Goal: Information Seeking & Learning: Learn about a topic

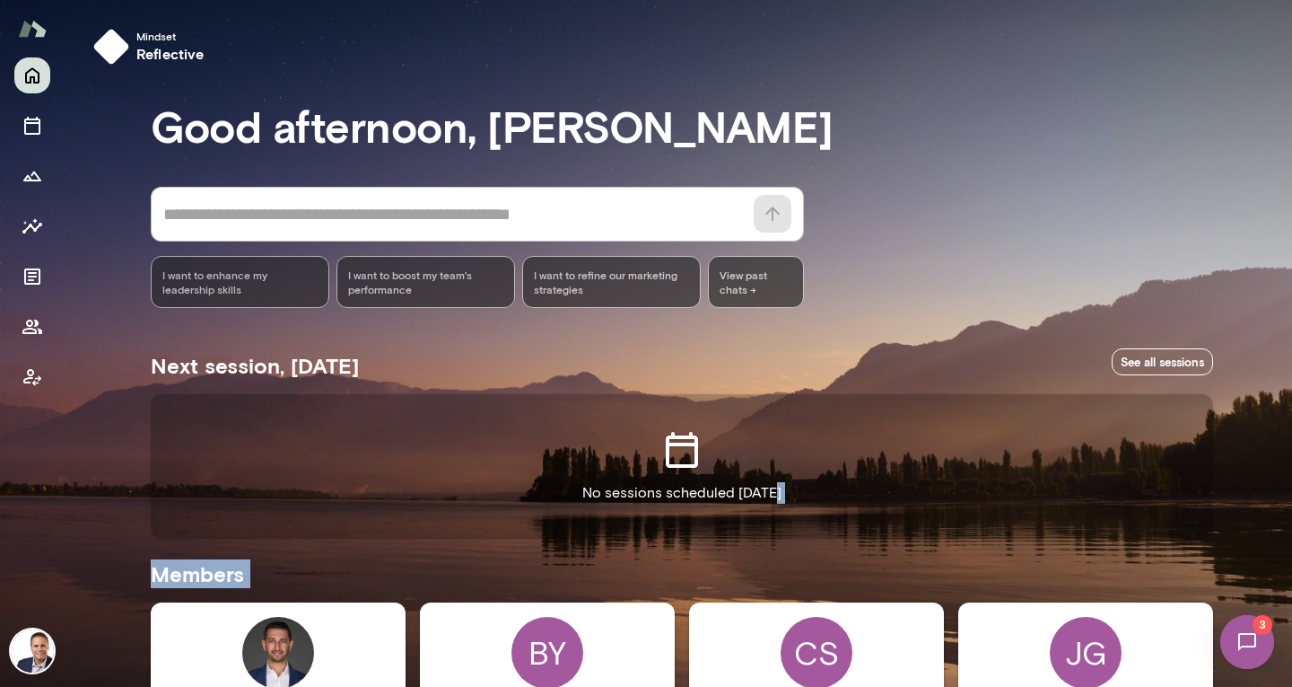
drag, startPoint x: 1287, startPoint y: 346, endPoint x: 1269, endPoint y: 504, distance: 159.9
click at [1269, 504] on div "Mindset reflective Good afternoon, [PERSON_NAME] * ​ ​ I want to enhance my lea…" at bounding box center [646, 343] width 1292 height 687
click at [33, 330] on icon "Members" at bounding box center [33, 327] width 22 height 22
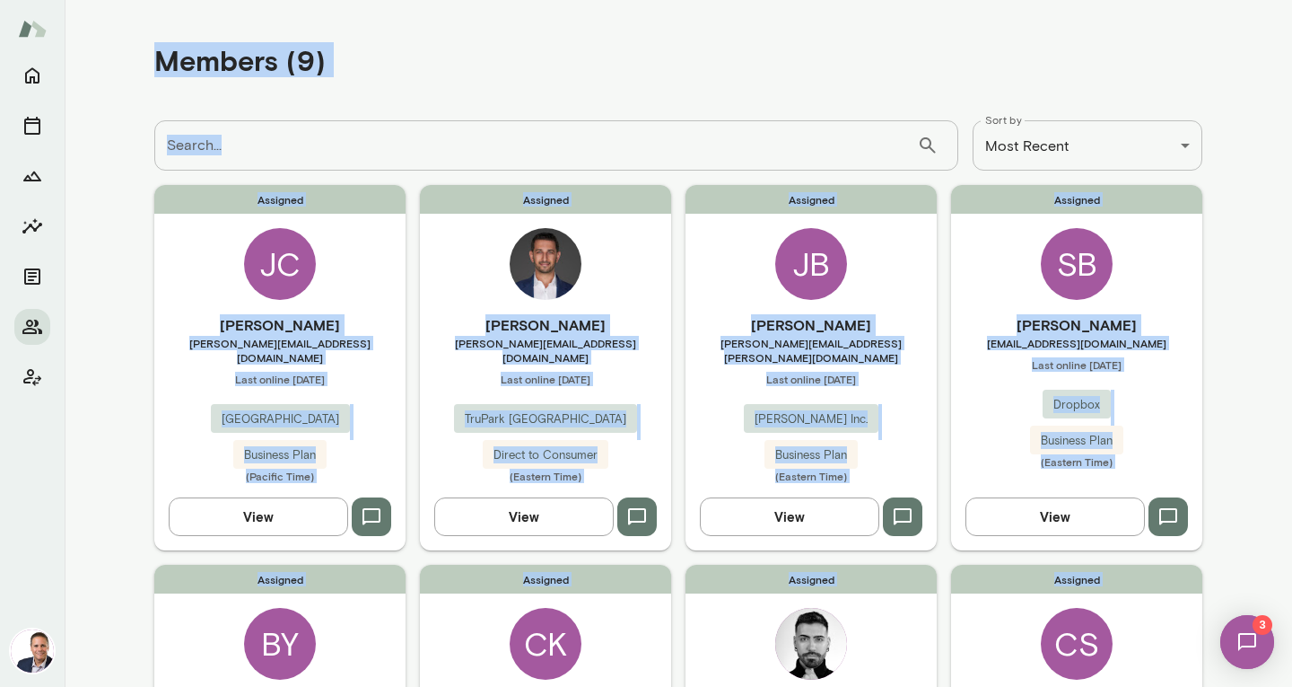
click at [1219, 311] on main "**********" at bounding box center [679, 343] width 1228 height 687
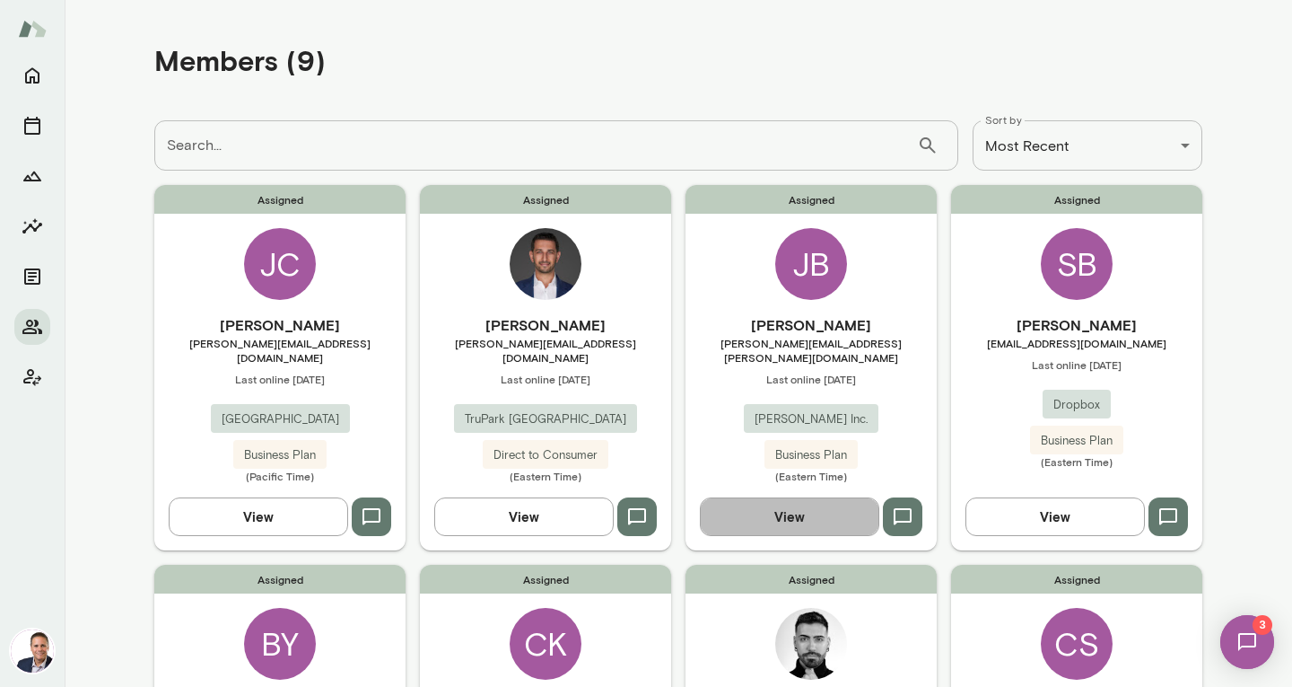
click at [799, 518] on button "View" at bounding box center [790, 516] width 180 height 38
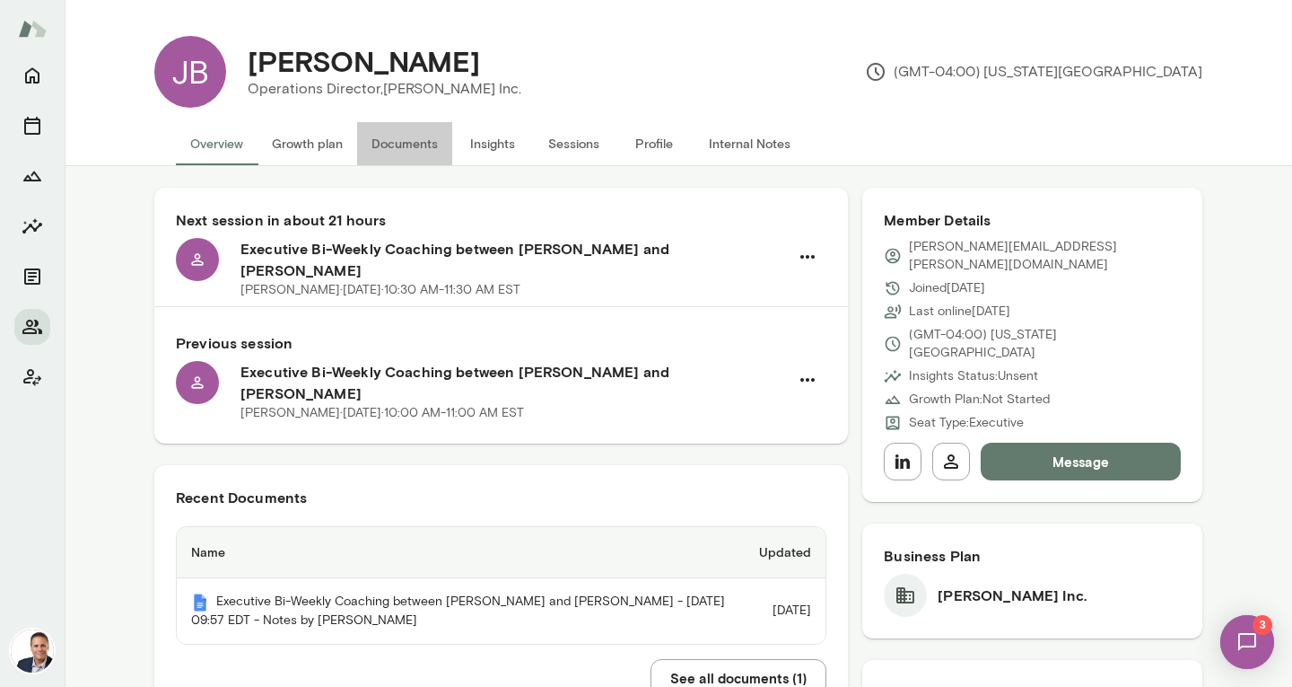
click at [390, 142] on button "Documents" at bounding box center [404, 143] width 95 height 43
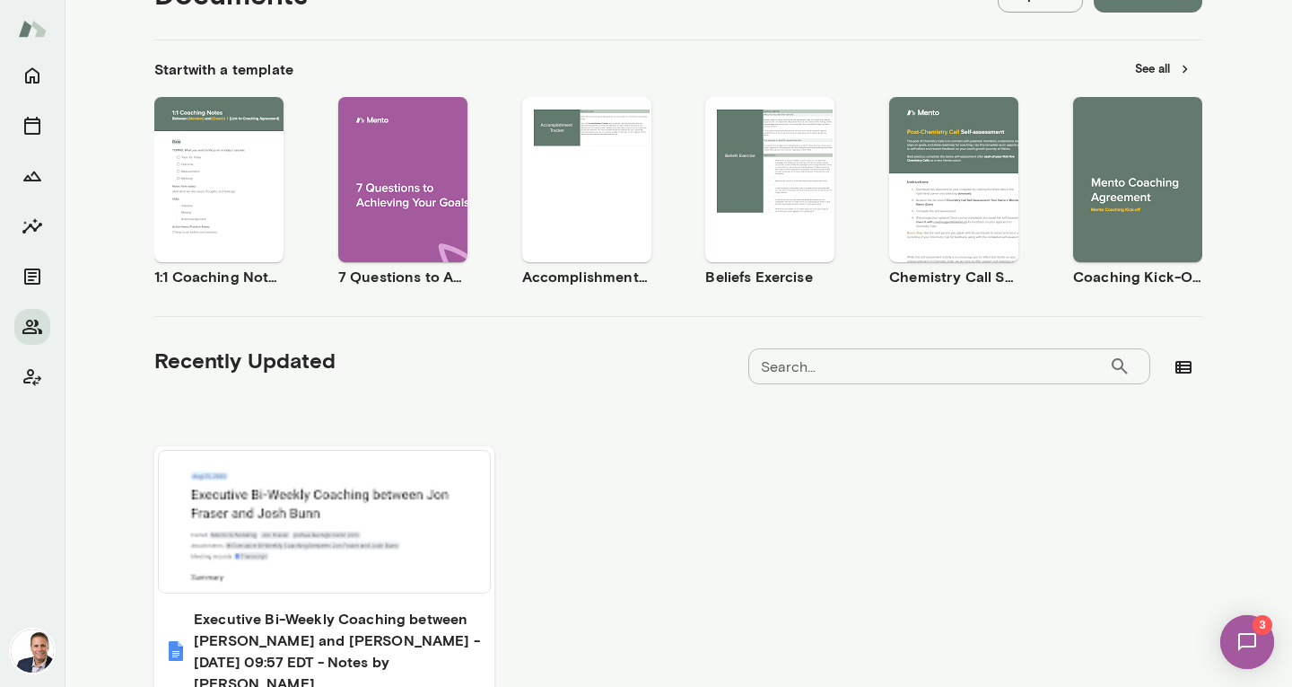
scroll to position [331, 0]
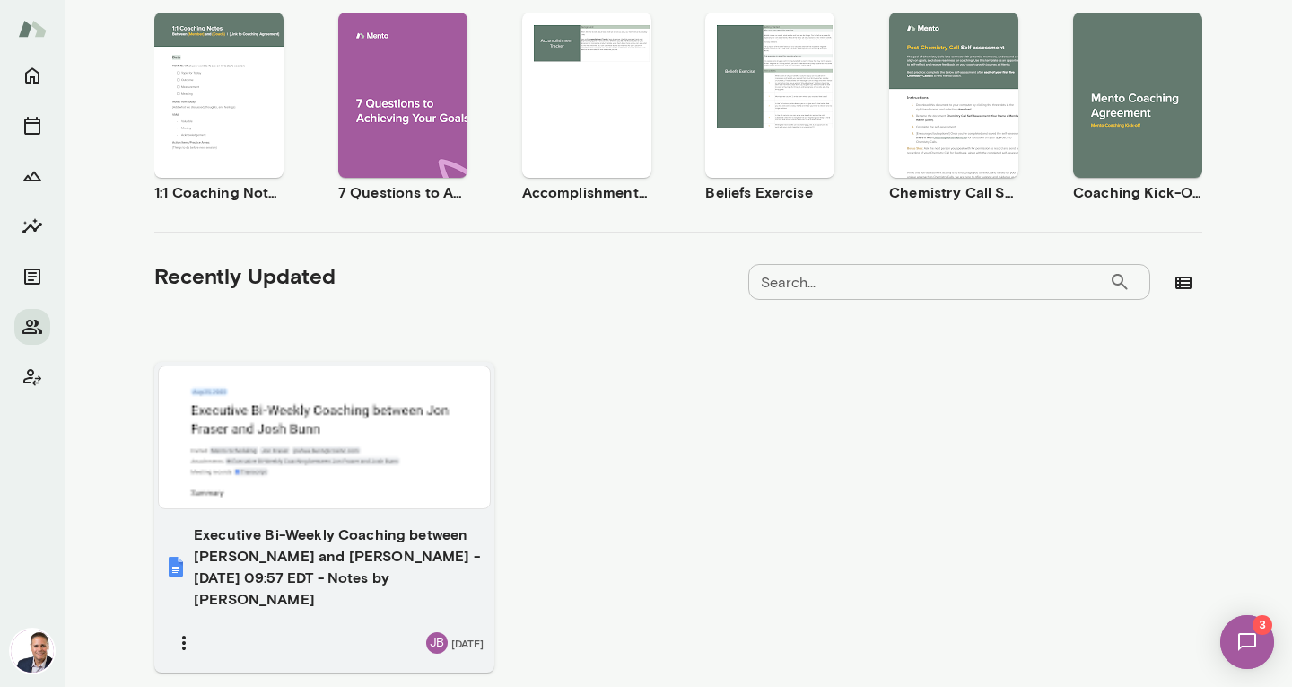
click at [289, 556] on h6 "Executive Bi-Weekly Coaching between [PERSON_NAME] and [PERSON_NAME] - [DATE] 0…" at bounding box center [339, 566] width 290 height 86
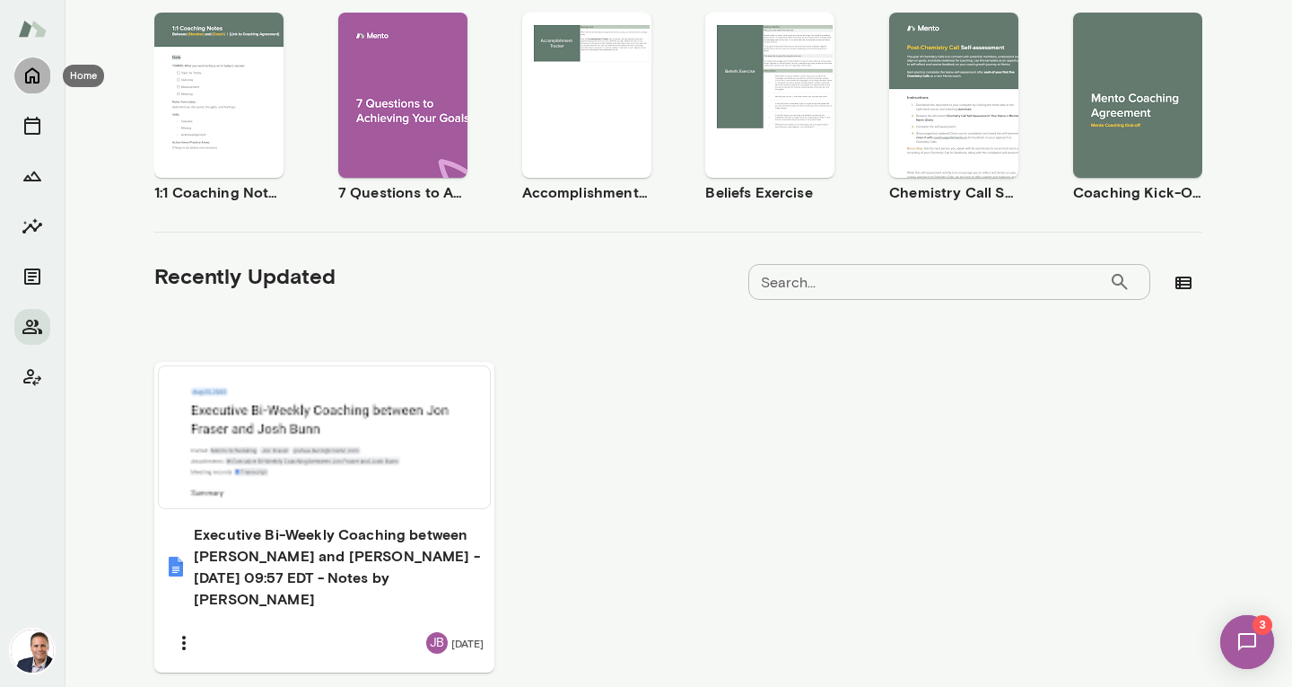
click at [17, 79] on button "Home" at bounding box center [32, 75] width 36 height 36
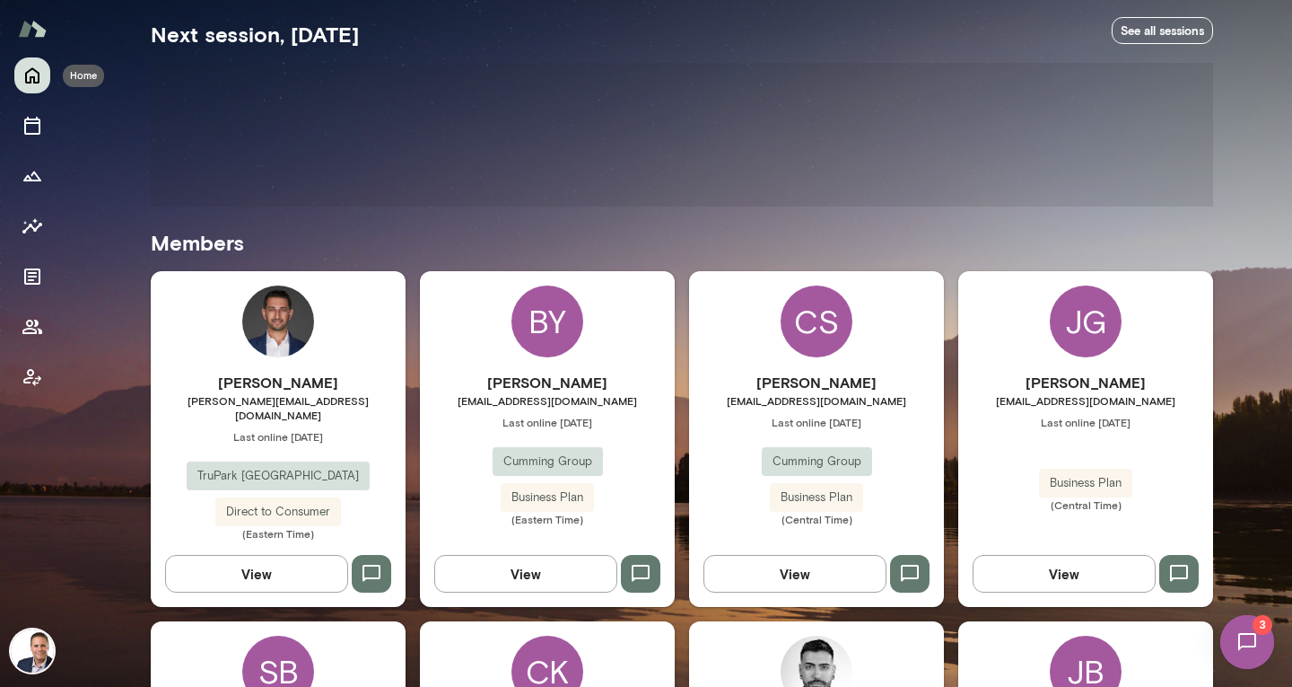
scroll to position [307, 0]
